Goal: Task Accomplishment & Management: Manage account settings

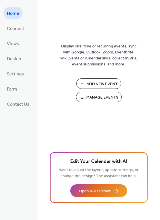
click at [92, 99] on span "Manage Events" at bounding box center [102, 98] width 32 height 6
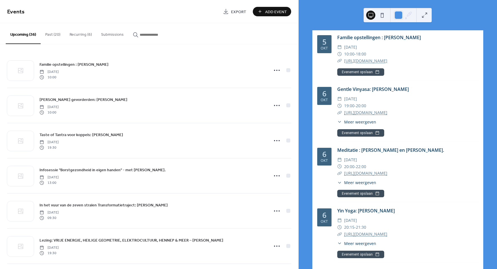
click at [50, 32] on button "Past (20)" at bounding box center [53, 33] width 24 height 20
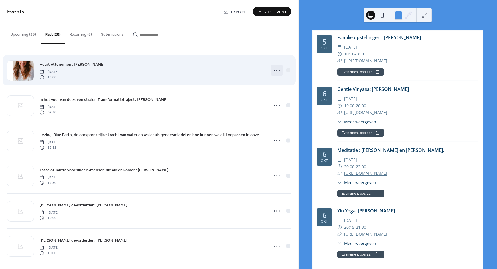
click at [272, 72] on icon at bounding box center [276, 70] width 9 height 9
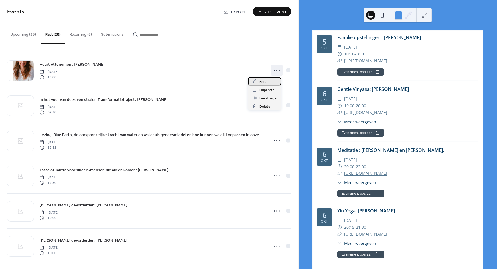
click at [264, 84] on span "Edit" at bounding box center [262, 82] width 6 height 6
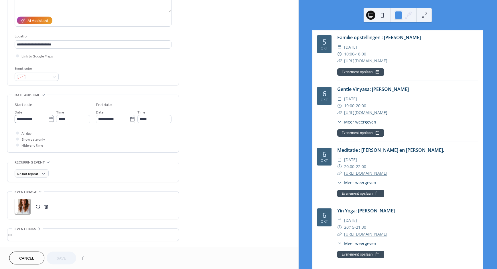
scroll to position [98, 0]
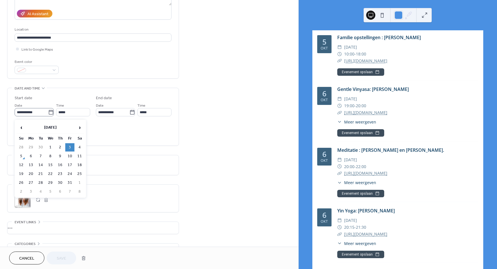
click at [48, 112] on icon at bounding box center [51, 113] width 6 height 6
click at [48, 112] on input "**********" at bounding box center [31, 112] width 33 height 8
click at [78, 127] on span "›" at bounding box center [79, 127] width 9 height 11
click at [69, 183] on td "28" at bounding box center [69, 183] width 9 height 8
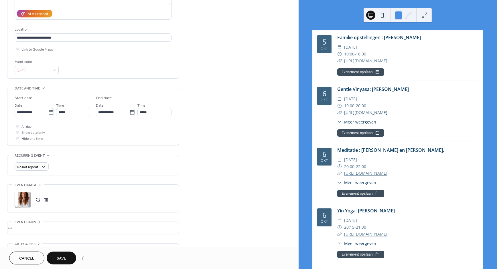
type input "**********"
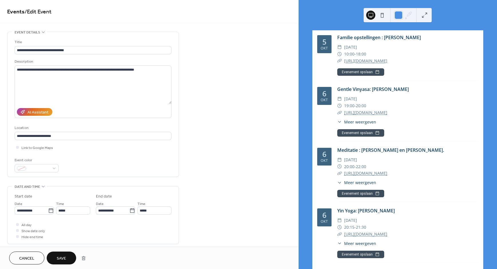
scroll to position [0, 0]
click at [64, 259] on span "Save" at bounding box center [61, 259] width 9 height 6
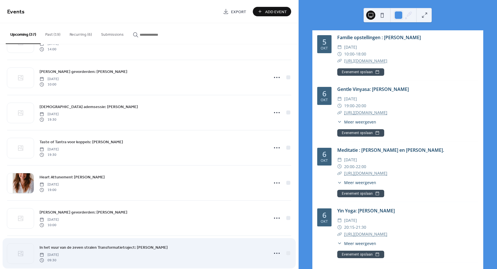
scroll to position [556, 0]
